Goal: Transaction & Acquisition: Purchase product/service

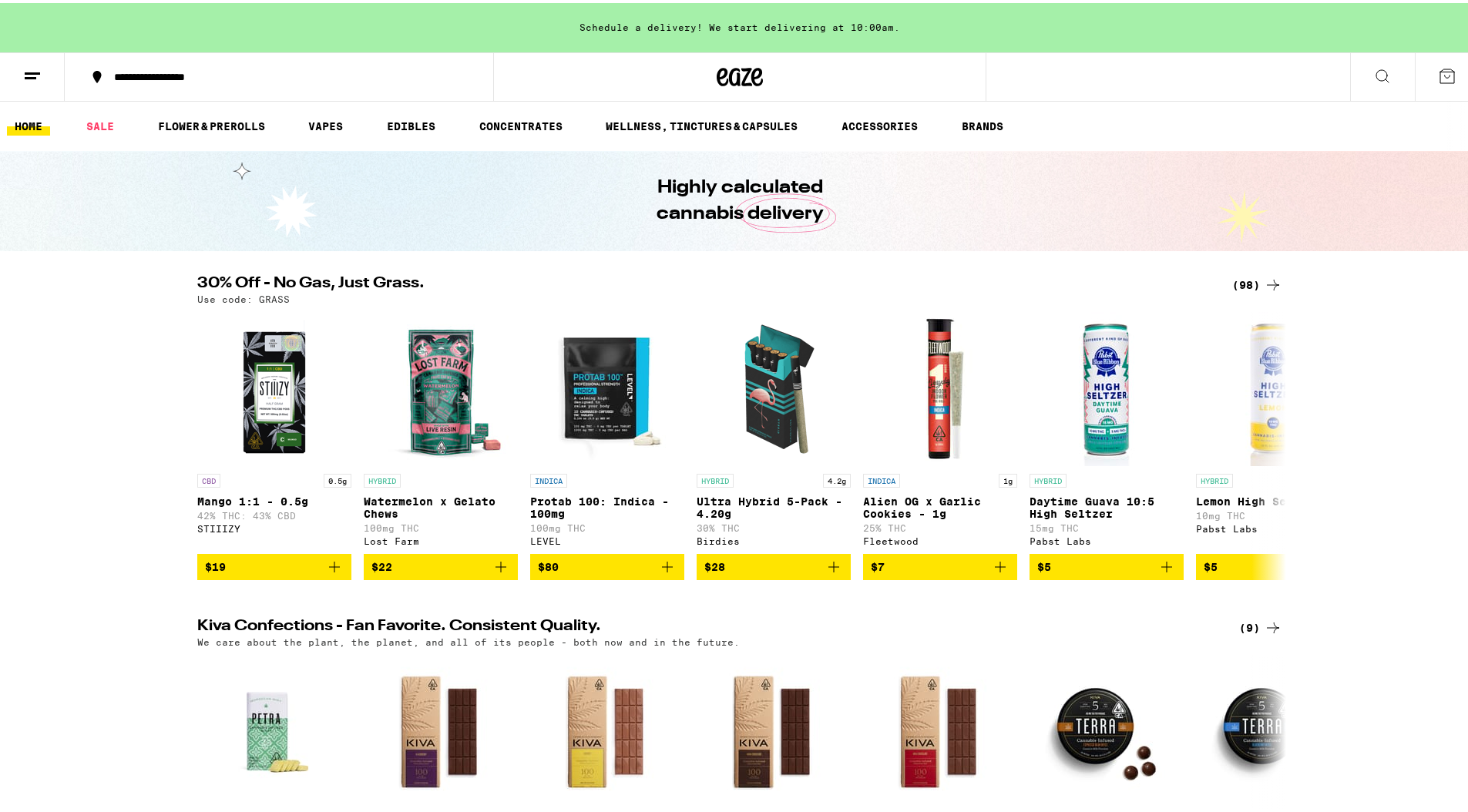
click at [1373, 72] on icon at bounding box center [1383, 73] width 18 height 18
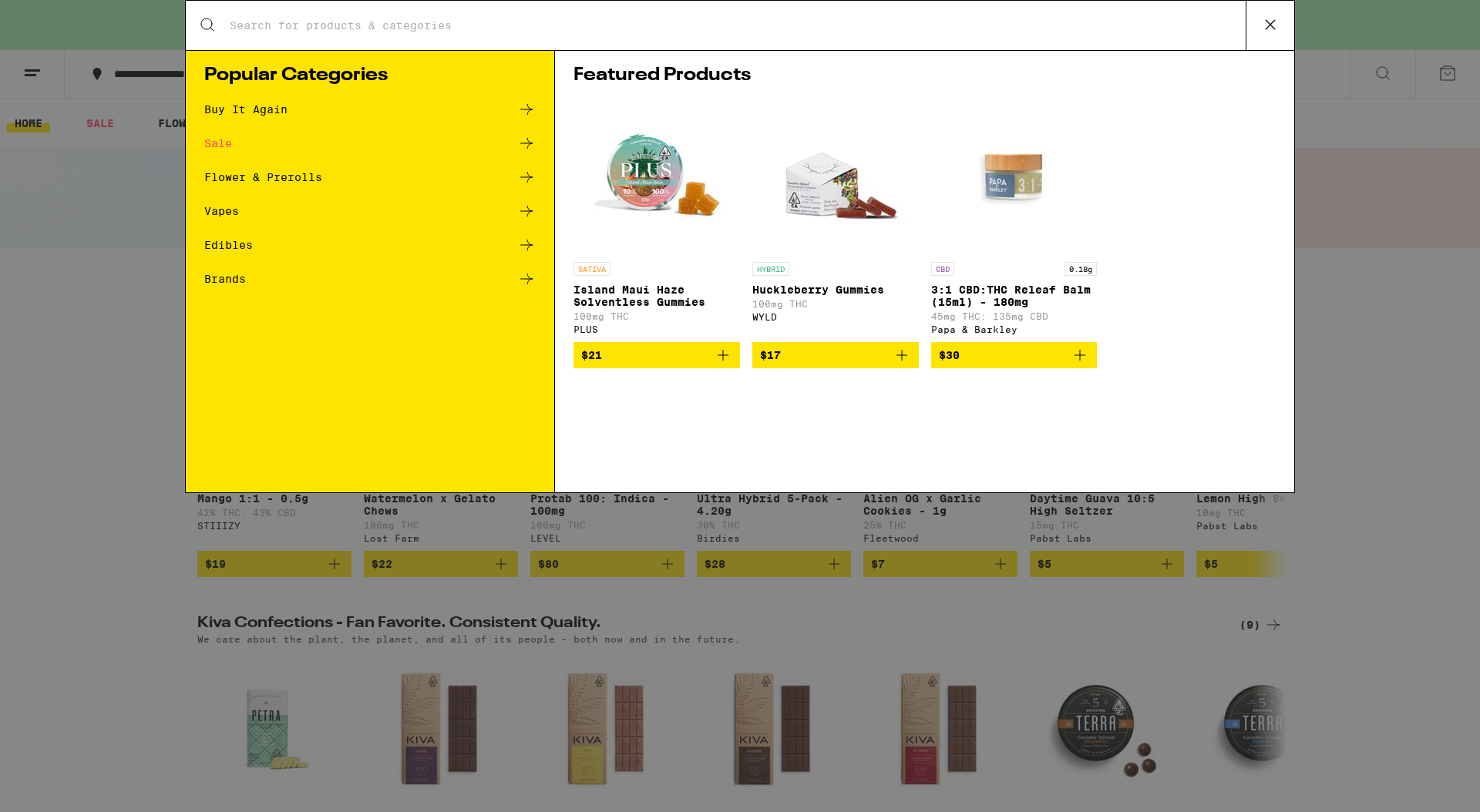
click at [730, 28] on input "Search for Products" at bounding box center [737, 25] width 1017 height 14
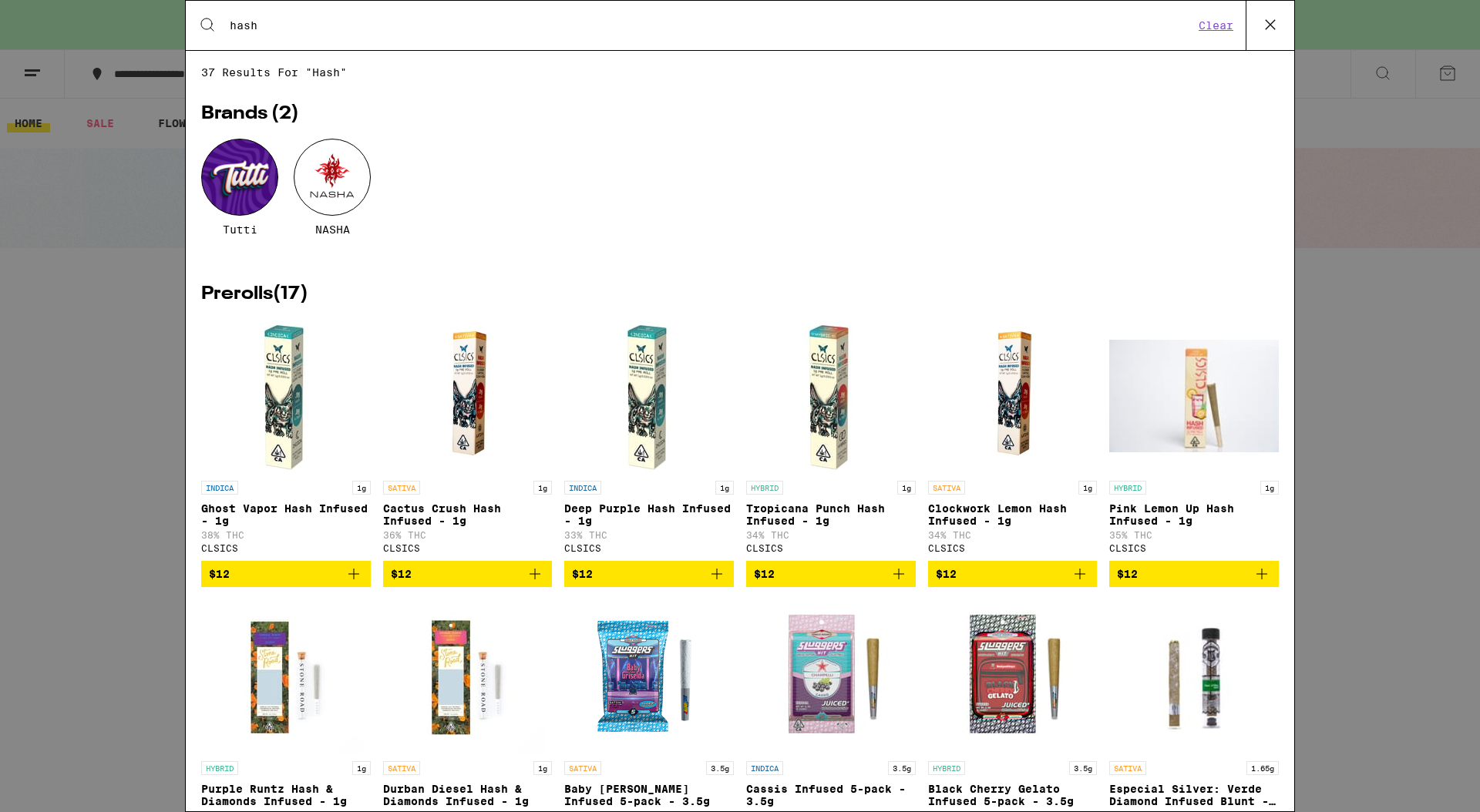
type input "hash"
click at [342, 182] on div at bounding box center [332, 177] width 77 height 77
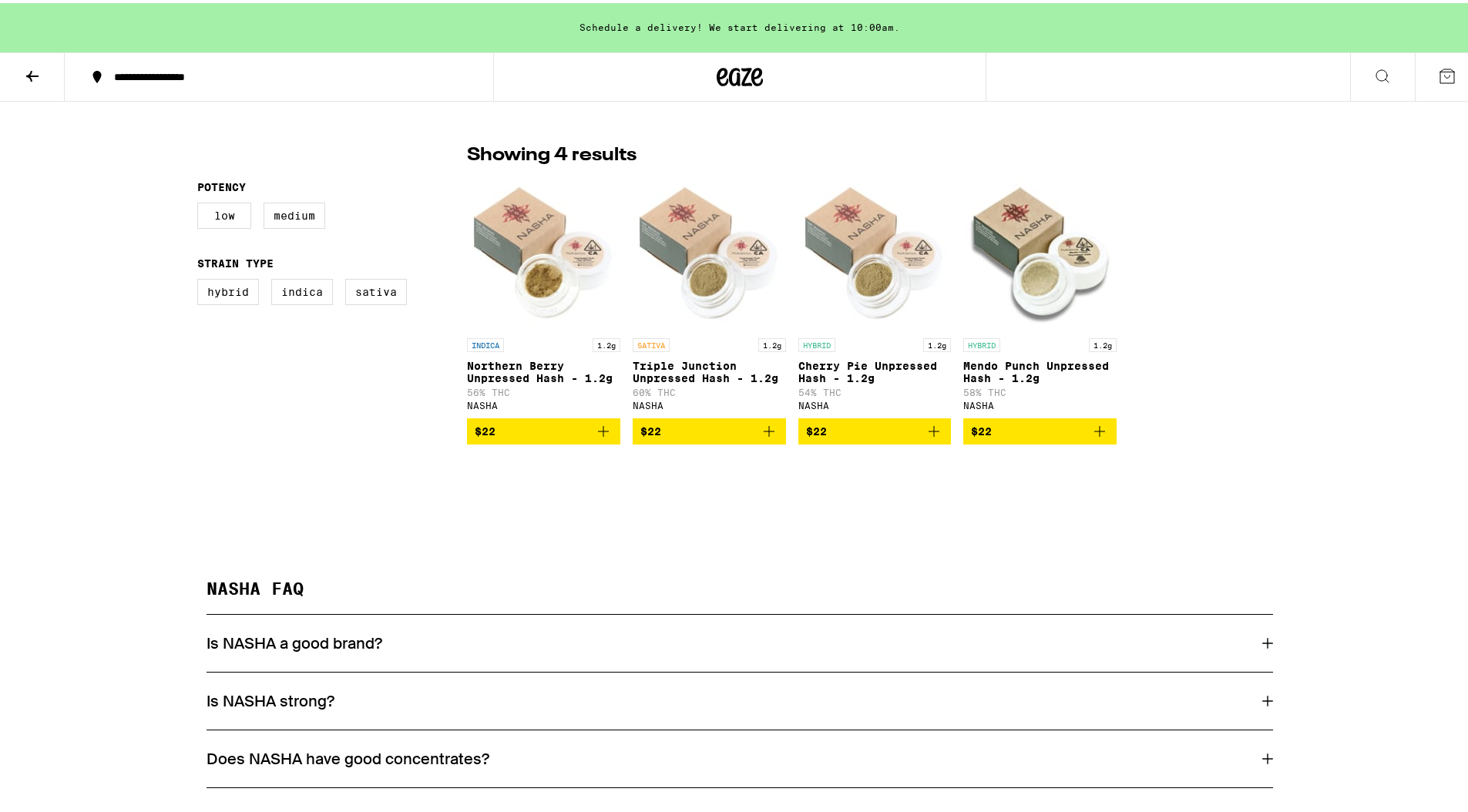
scroll to position [396, 0]
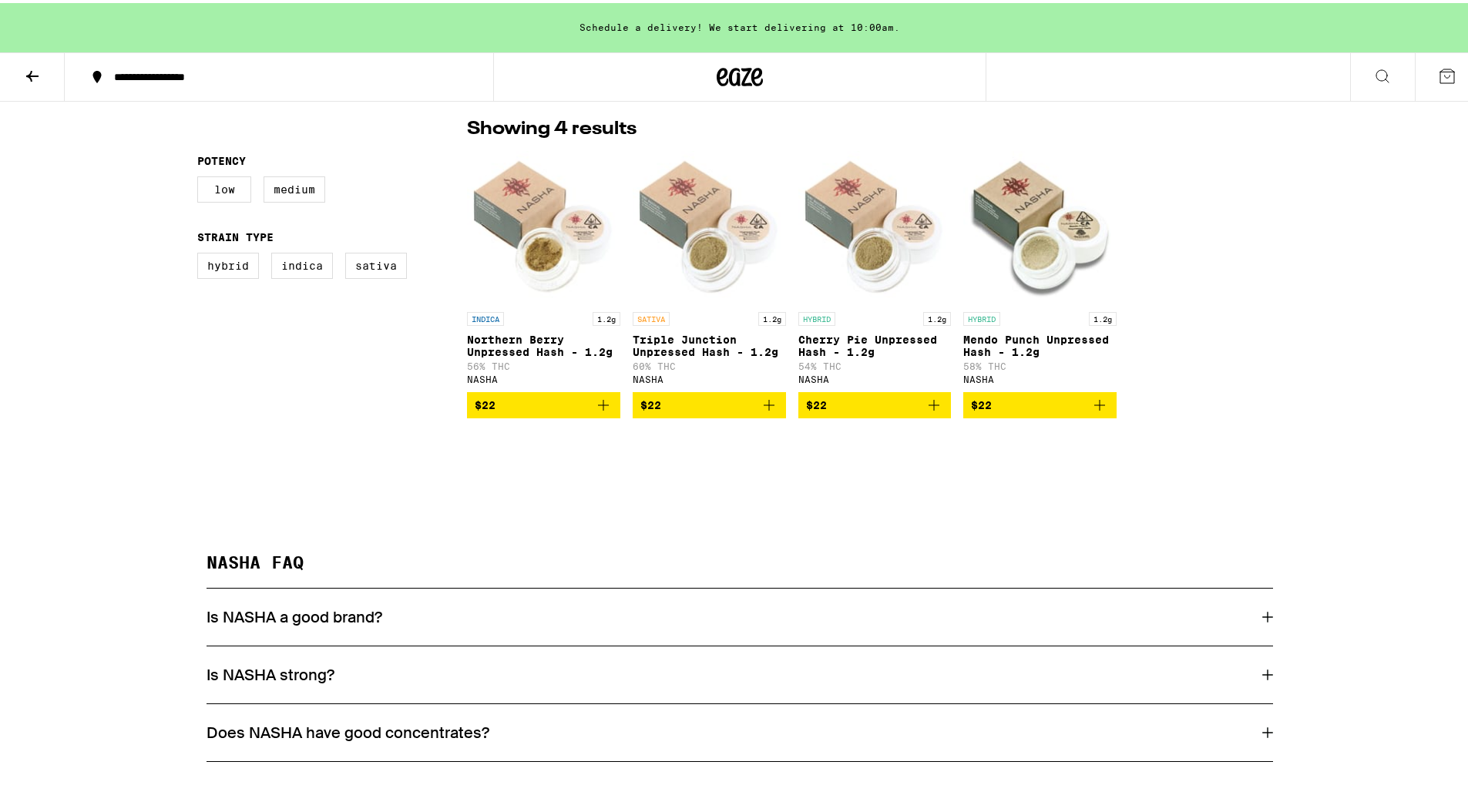
click at [357, 754] on div "Does NASHA have good concentrates?" at bounding box center [739, 729] width 1066 height 57
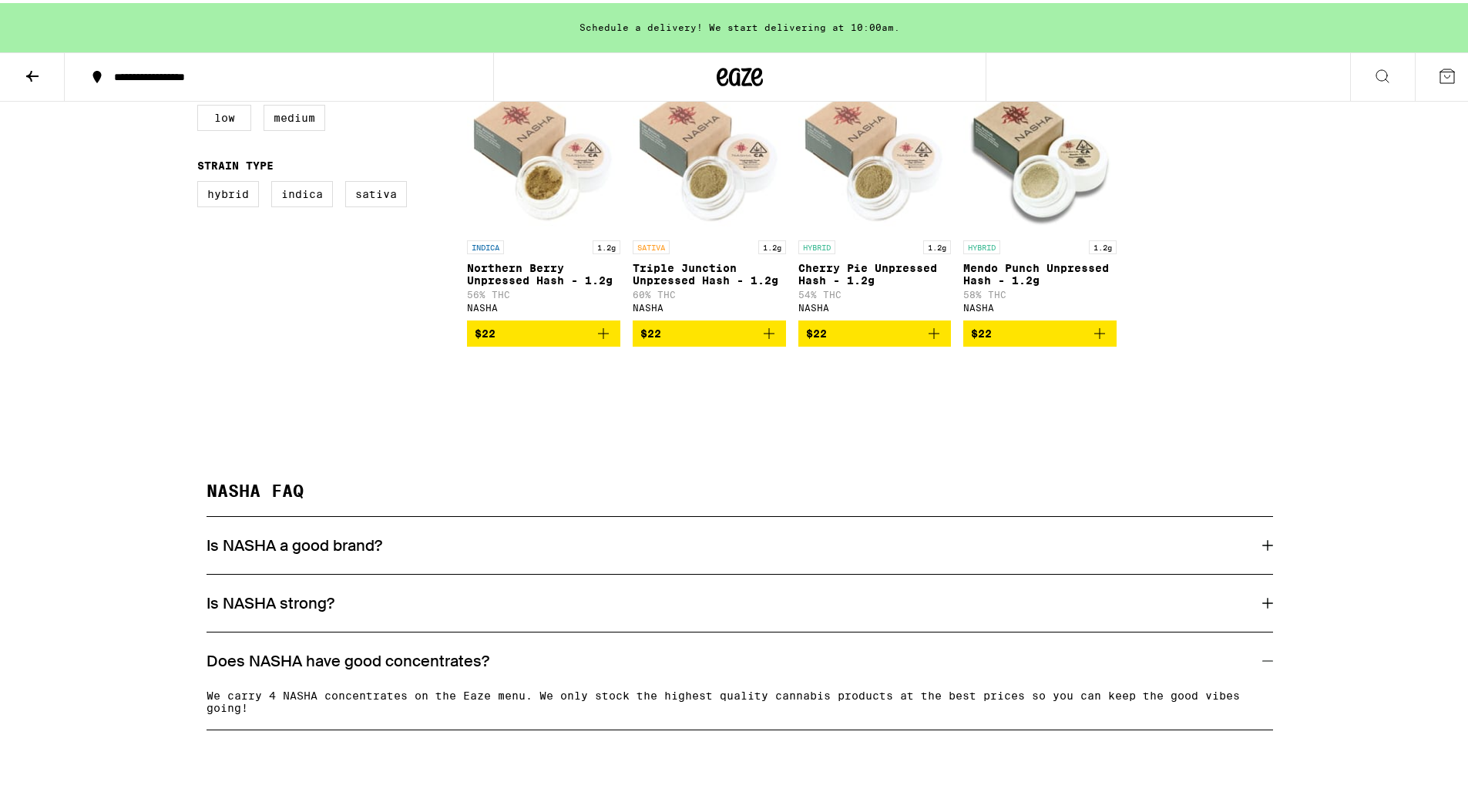
scroll to position [468, 0]
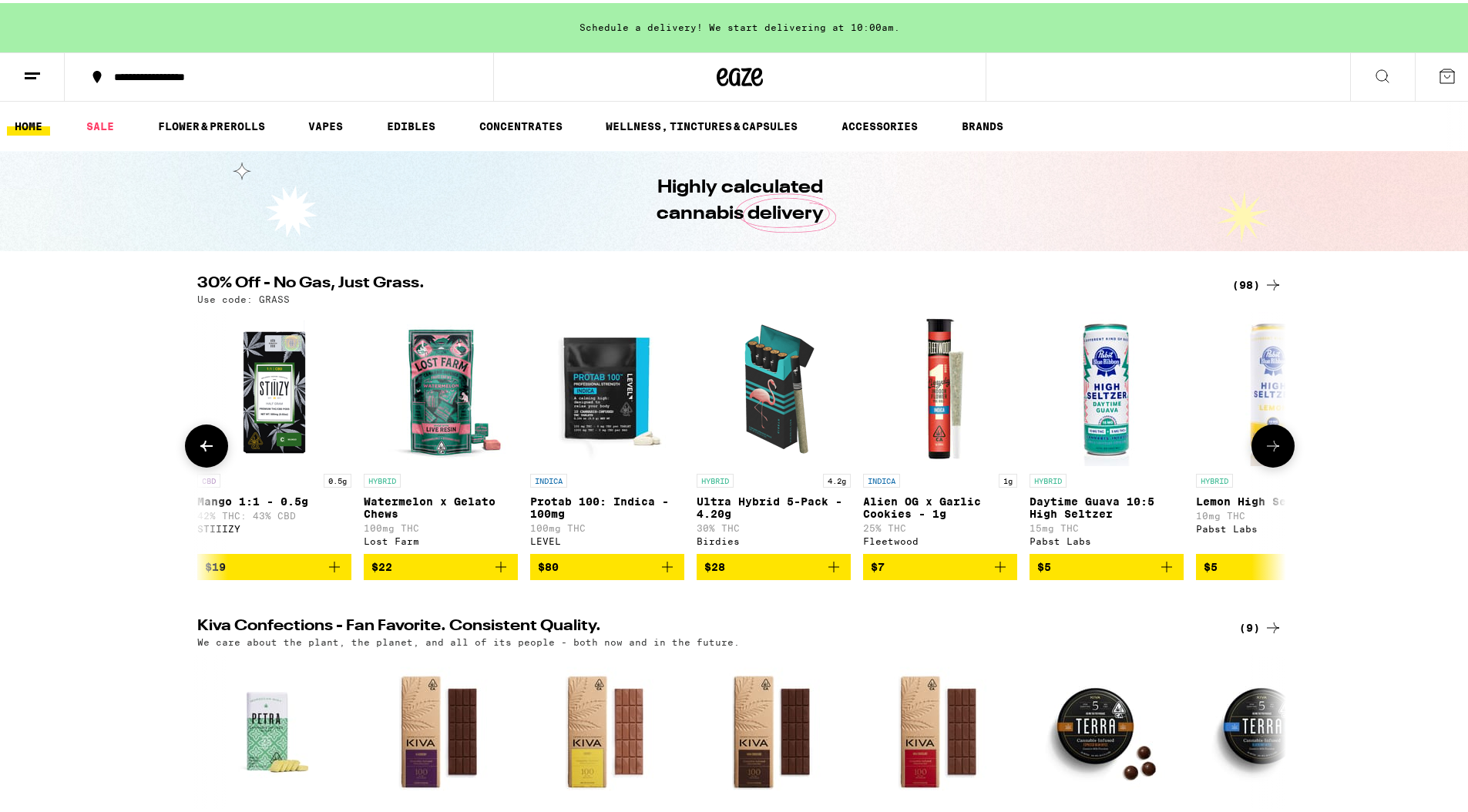
click at [1378, 65] on icon at bounding box center [1383, 73] width 18 height 18
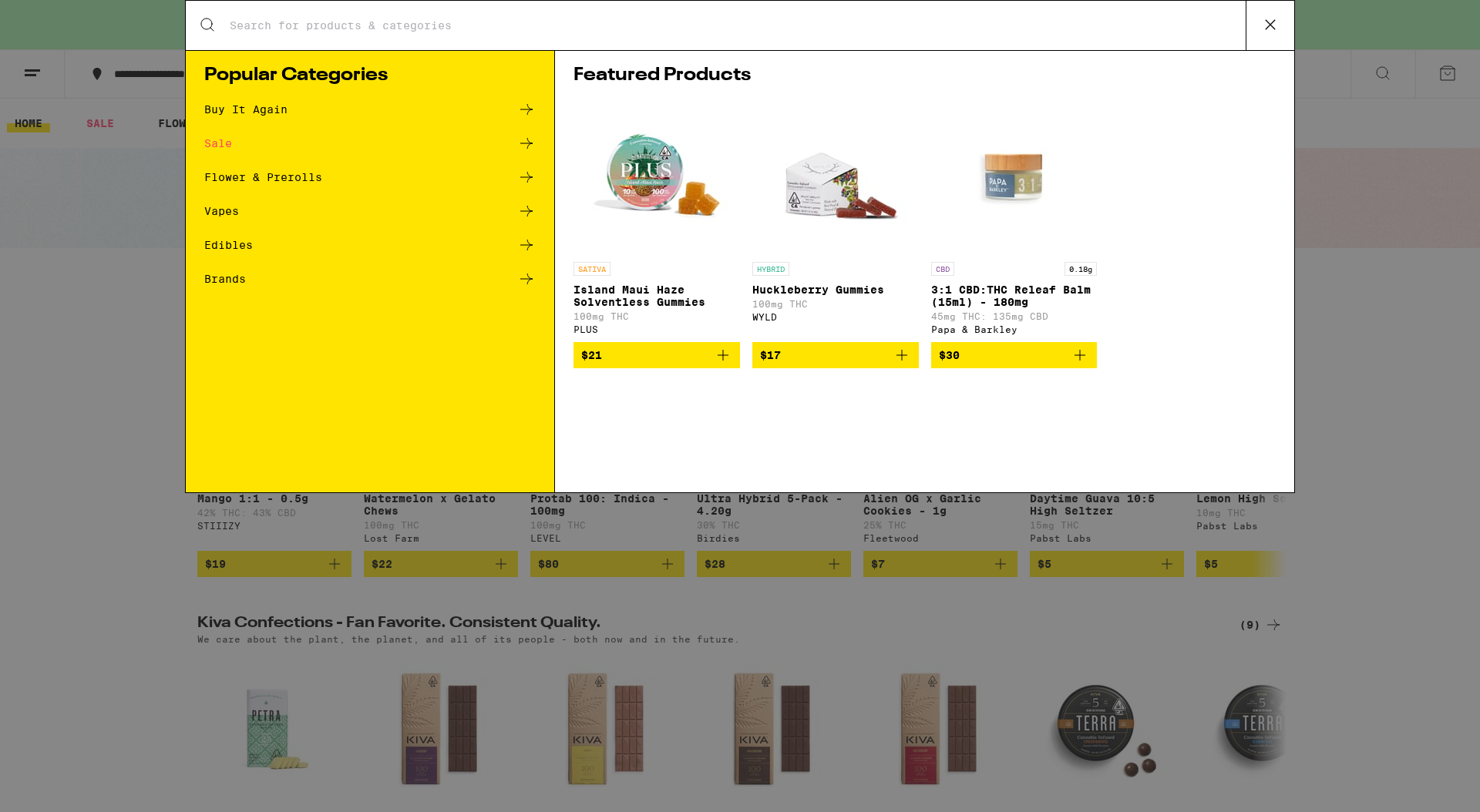
click at [771, 26] on input "Search for Products" at bounding box center [737, 25] width 1017 height 14
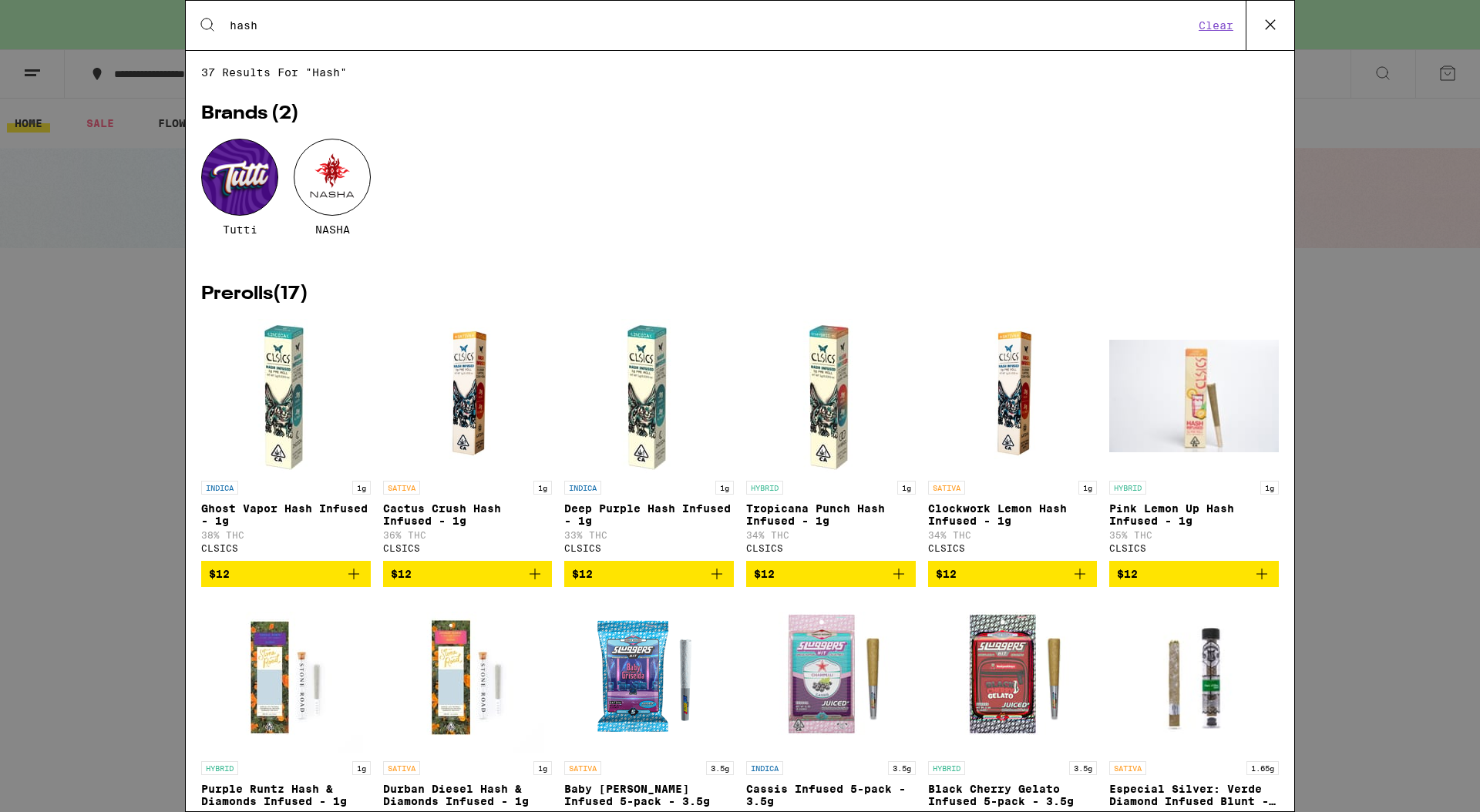
type input "hash"
click at [229, 186] on div at bounding box center [239, 177] width 77 height 77
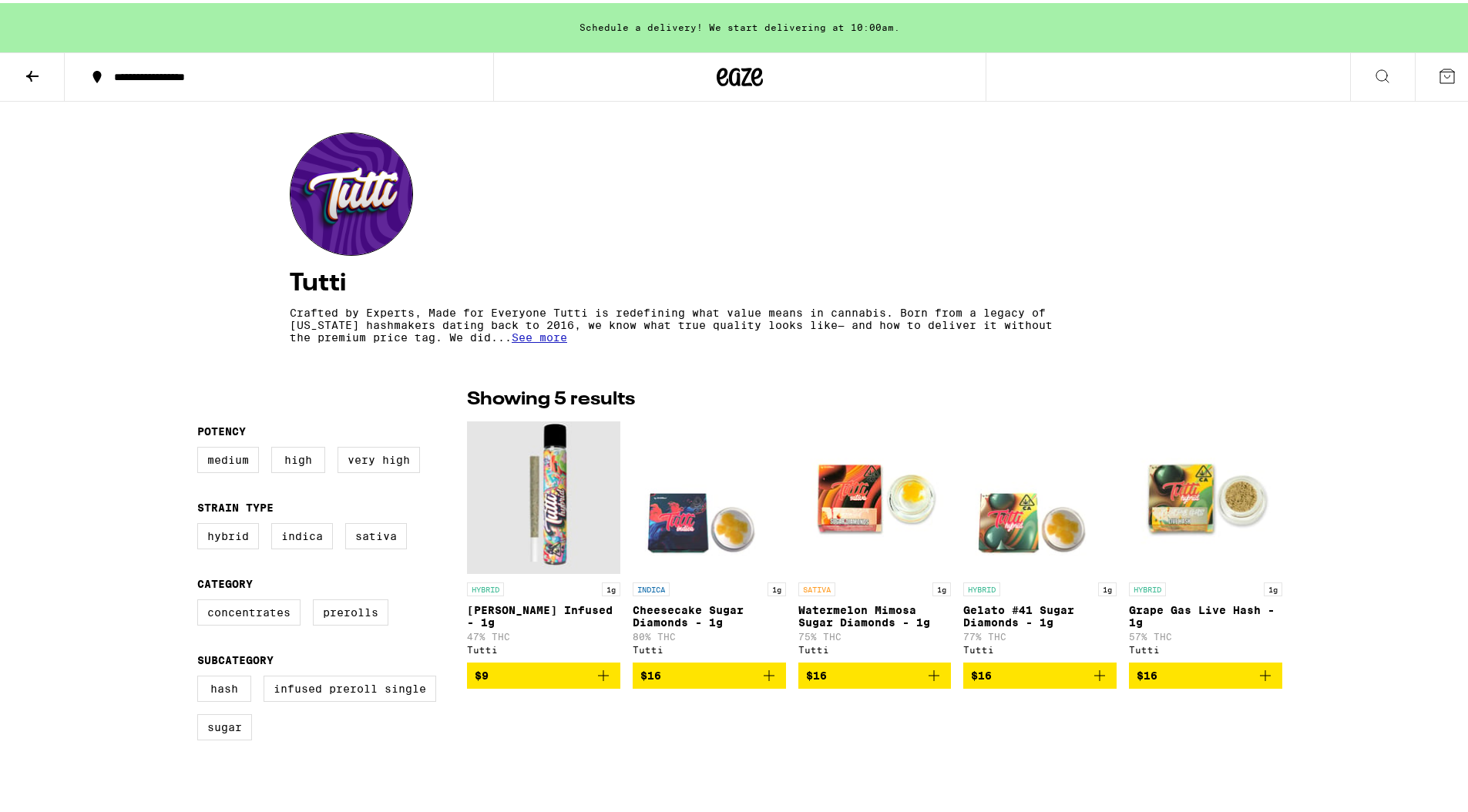
scroll to position [113, 0]
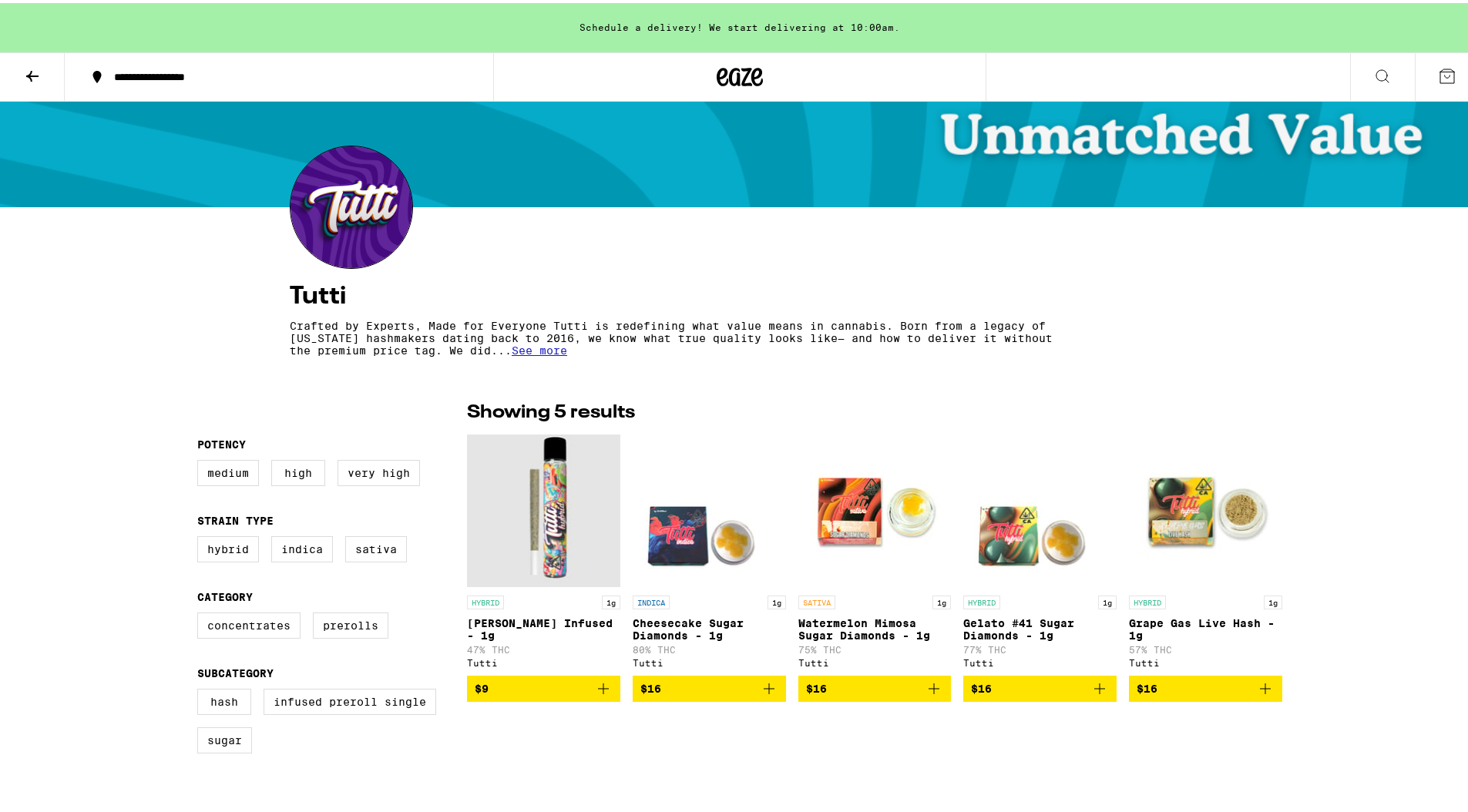
click at [17, 70] on button at bounding box center [32, 74] width 64 height 49
